Goal: Transaction & Acquisition: Download file/media

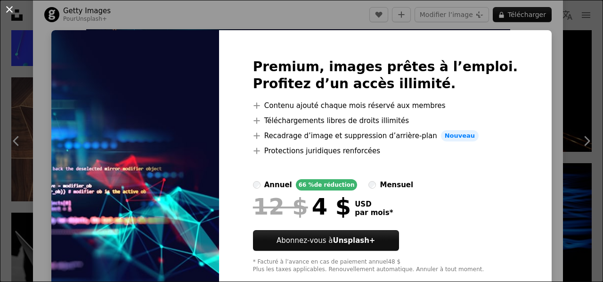
click at [8, 8] on button "An X shape" at bounding box center [9, 9] width 11 height 11
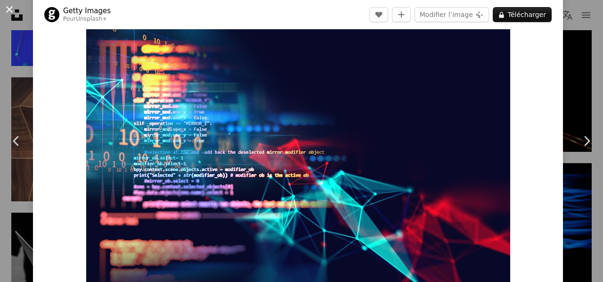
click at [11, 7] on button "An X shape" at bounding box center [9, 9] width 11 height 11
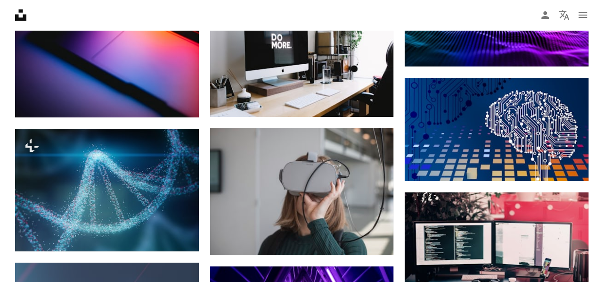
scroll to position [5270, 0]
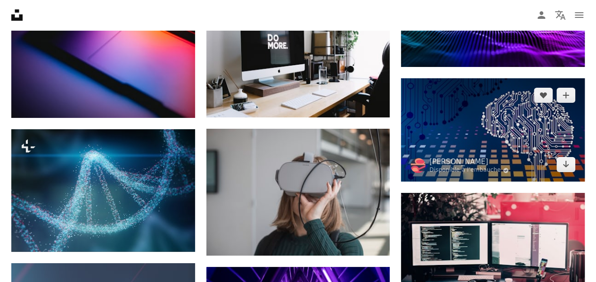
click at [470, 129] on img at bounding box center [493, 129] width 184 height 103
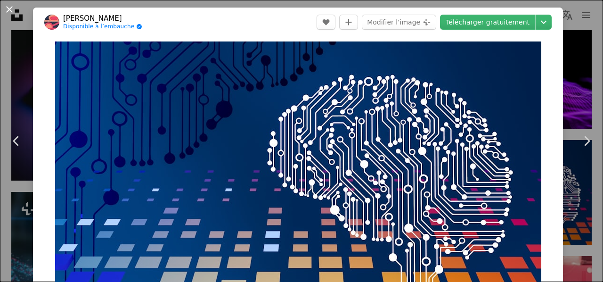
click at [11, 10] on button "An X shape" at bounding box center [9, 9] width 11 height 11
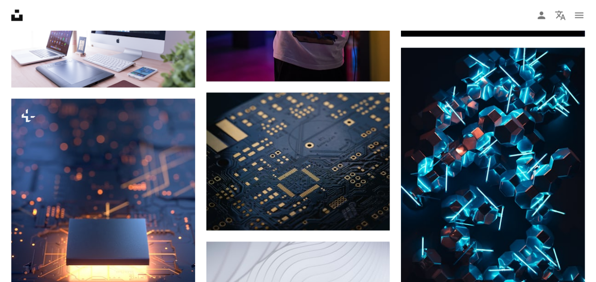
scroll to position [2561, 0]
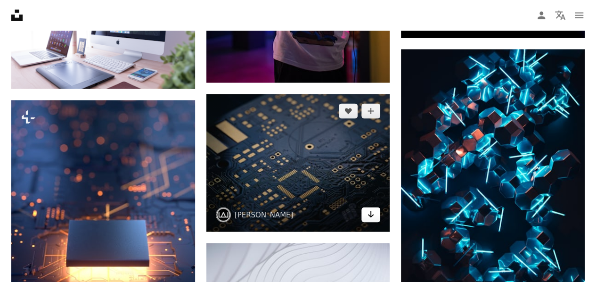
click at [372, 215] on icon "Arrow pointing down" at bounding box center [371, 213] width 8 height 11
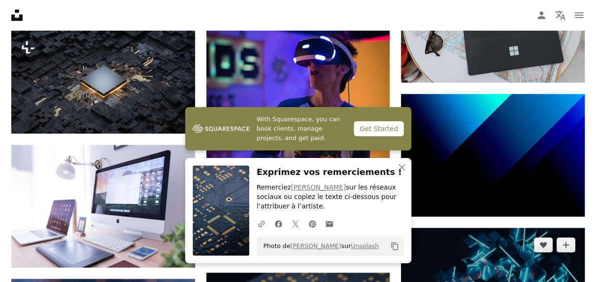
scroll to position [2382, 0]
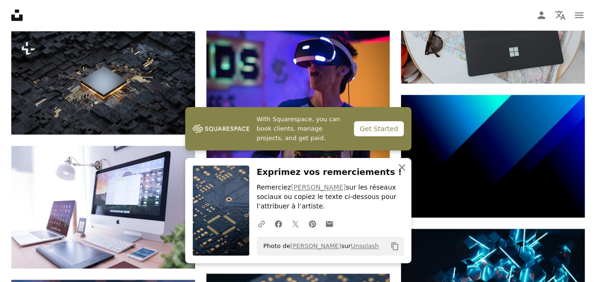
click at [402, 165] on icon "An X shape" at bounding box center [401, 166] width 11 height 11
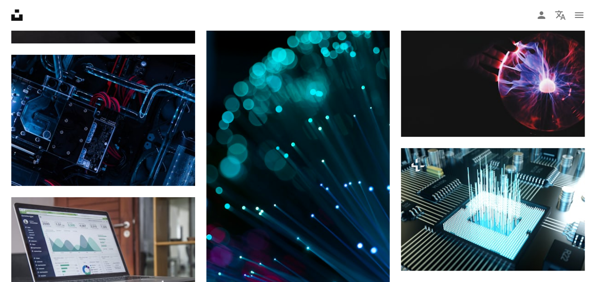
scroll to position [1930, 0]
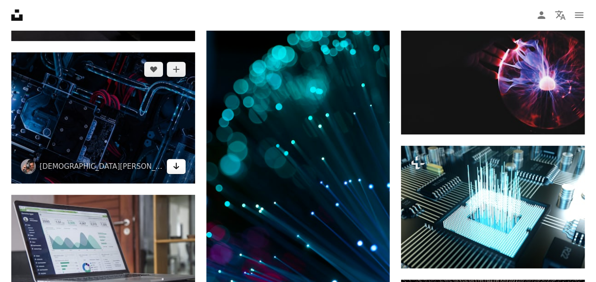
click at [174, 163] on icon "Arrow pointing down" at bounding box center [176, 165] width 8 height 11
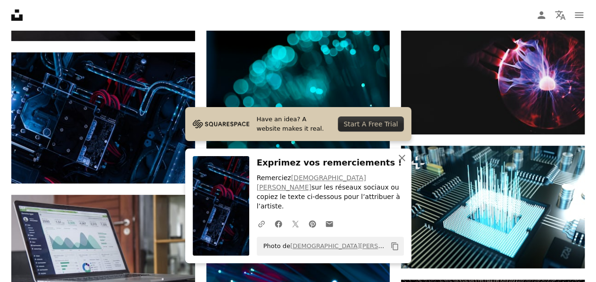
click at [400, 161] on icon "button" at bounding box center [401, 157] width 7 height 7
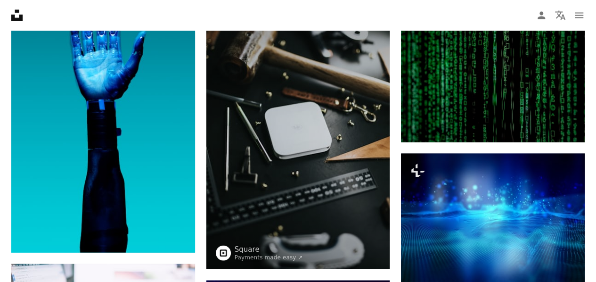
scroll to position [850, 0]
